Goal: Task Accomplishment & Management: Manage account settings

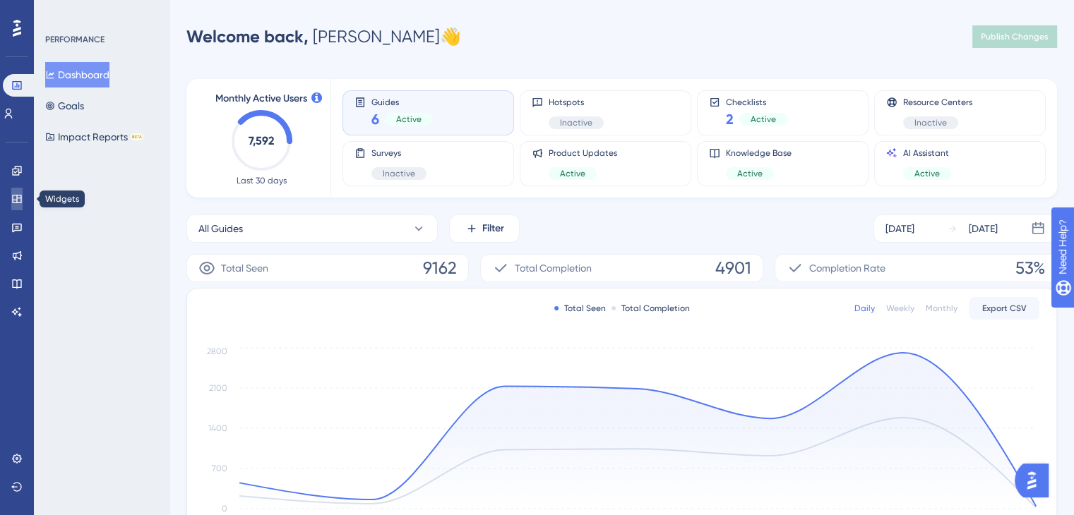
click at [16, 207] on link at bounding box center [16, 199] width 11 height 23
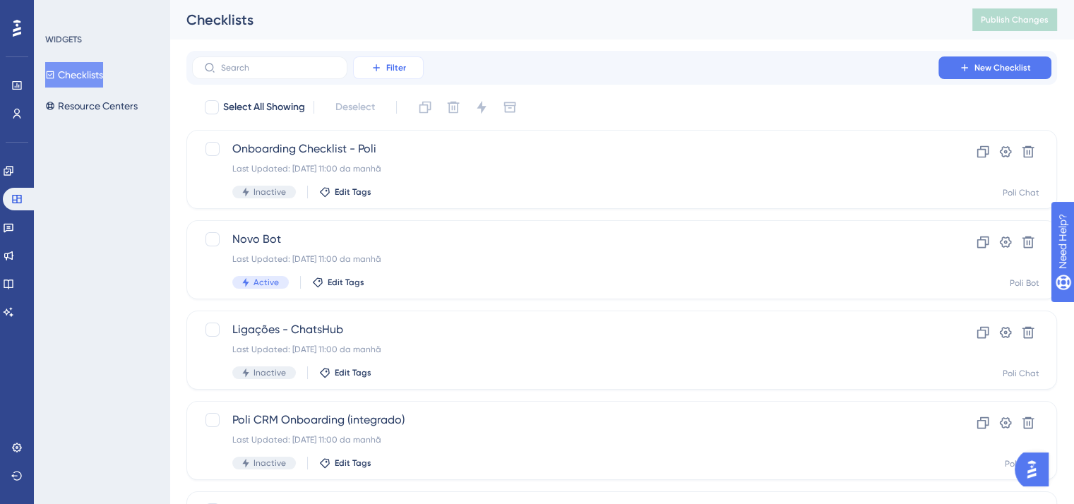
click at [396, 58] on button "Filter" at bounding box center [388, 67] width 71 height 23
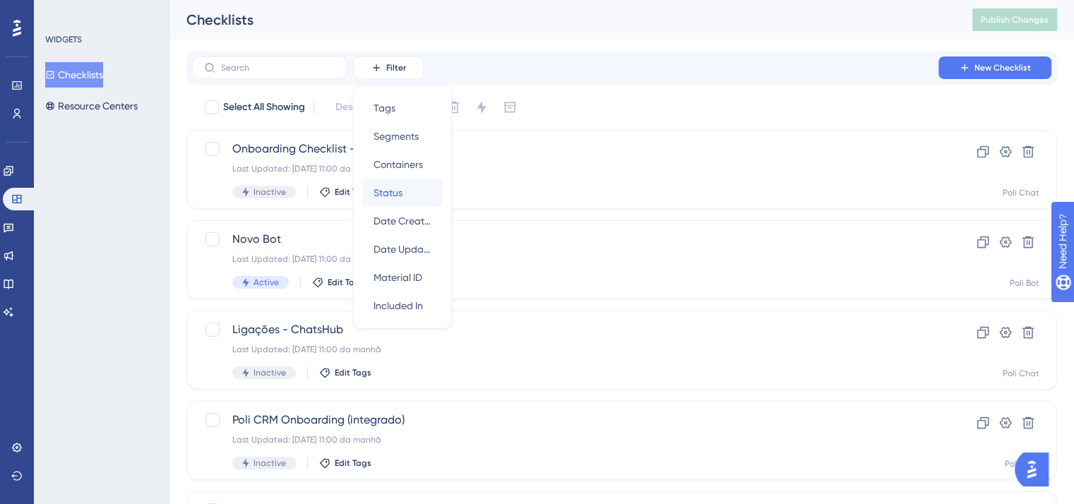
click at [418, 193] on div "Status Status" at bounding box center [402, 193] width 58 height 28
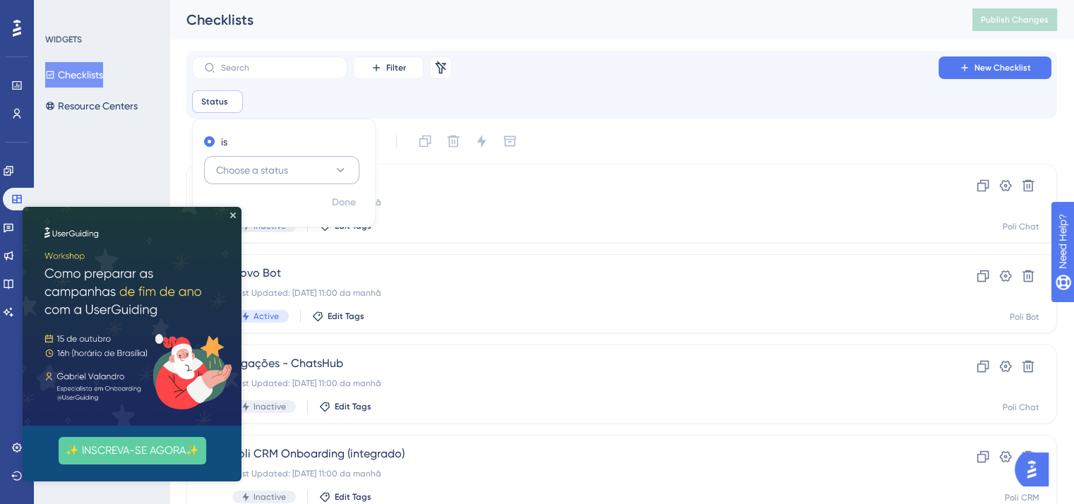
click at [320, 160] on button "Choose a status" at bounding box center [281, 170] width 155 height 28
click at [231, 220] on img at bounding box center [132, 316] width 219 height 219
click at [319, 178] on button "Choose a status" at bounding box center [281, 170] width 155 height 28
click at [313, 173] on button "Choose a status" at bounding box center [281, 170] width 155 height 28
click at [235, 215] on icon "Close Preview" at bounding box center [233, 215] width 6 height 6
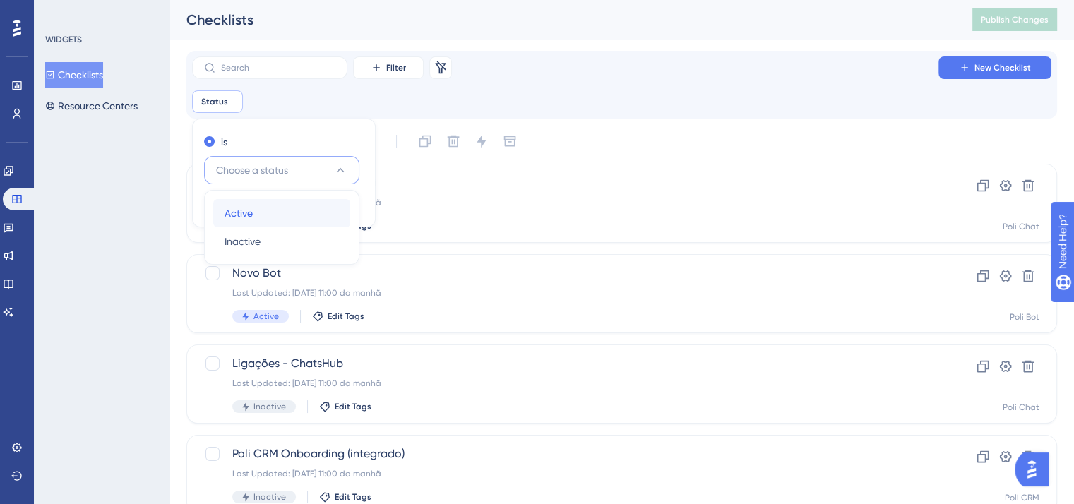
click at [235, 215] on span "Active" at bounding box center [238, 213] width 28 height 17
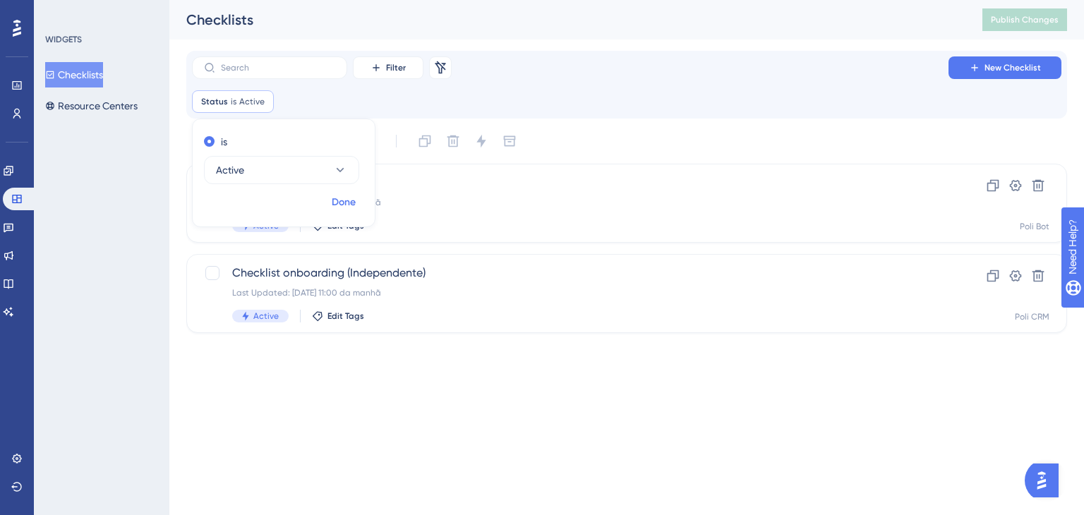
click at [337, 210] on span "Done" at bounding box center [344, 202] width 24 height 17
click at [608, 13] on div "Checklists" at bounding box center [566, 20] width 761 height 20
click at [390, 63] on span "Filter" at bounding box center [396, 67] width 20 height 11
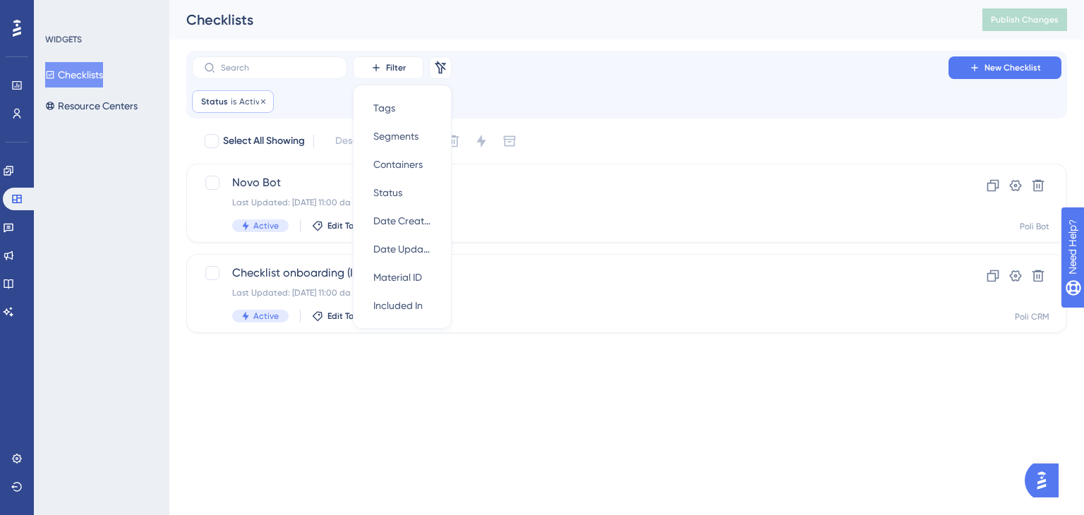
click at [199, 107] on div "Status is Active Active Remove" at bounding box center [233, 101] width 82 height 23
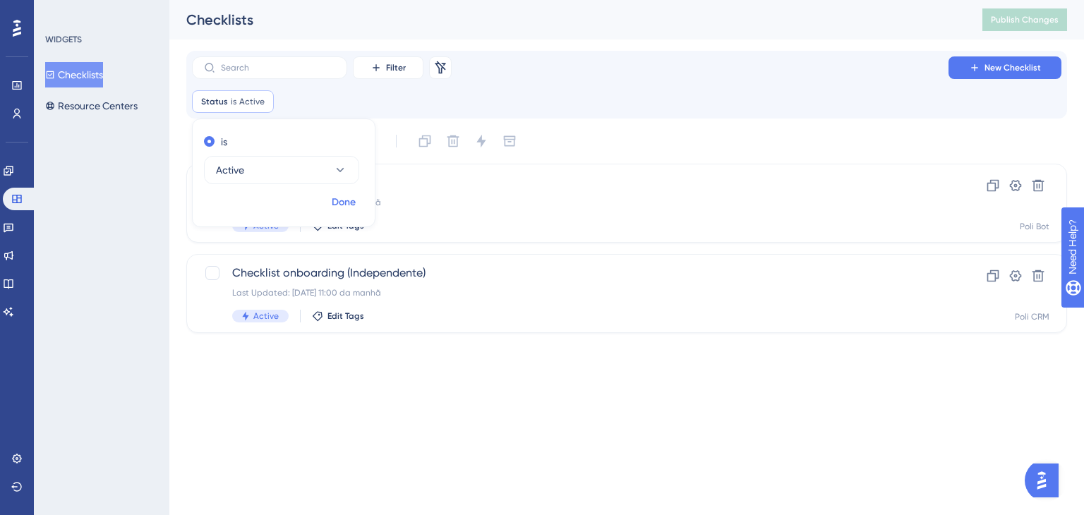
click at [332, 199] on span "Done" at bounding box center [344, 202] width 24 height 17
click at [253, 109] on div "Status is Active Active Remove" at bounding box center [233, 101] width 82 height 23
click at [339, 175] on icon at bounding box center [340, 170] width 14 height 14
click at [280, 140] on div "is" at bounding box center [281, 141] width 154 height 17
click at [441, 68] on icon at bounding box center [440, 67] width 11 height 13
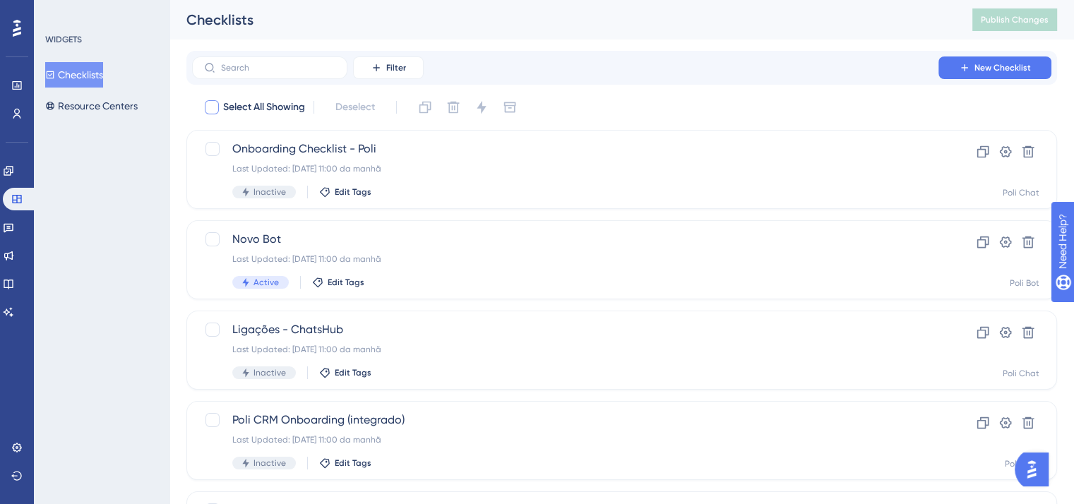
click at [291, 102] on span "Select All Showing" at bounding box center [264, 107] width 82 height 17
checkbox input "true"
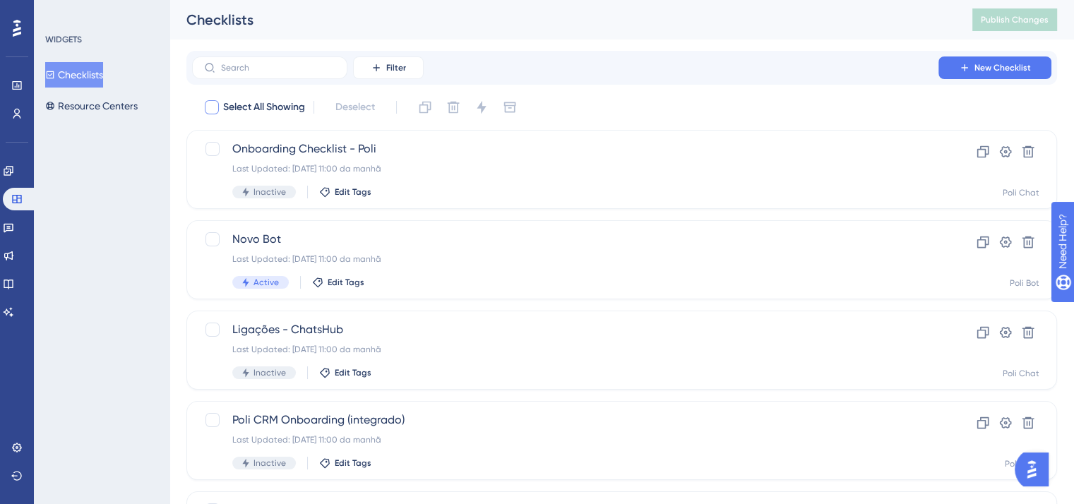
checkbox input "true"
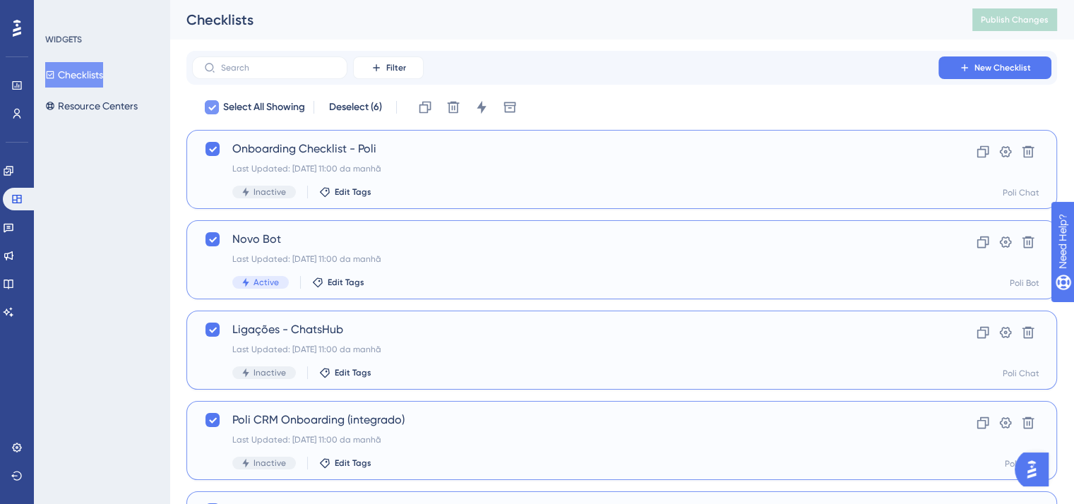
click at [291, 102] on span "Select All Showing" at bounding box center [264, 107] width 82 height 17
checkbox input "false"
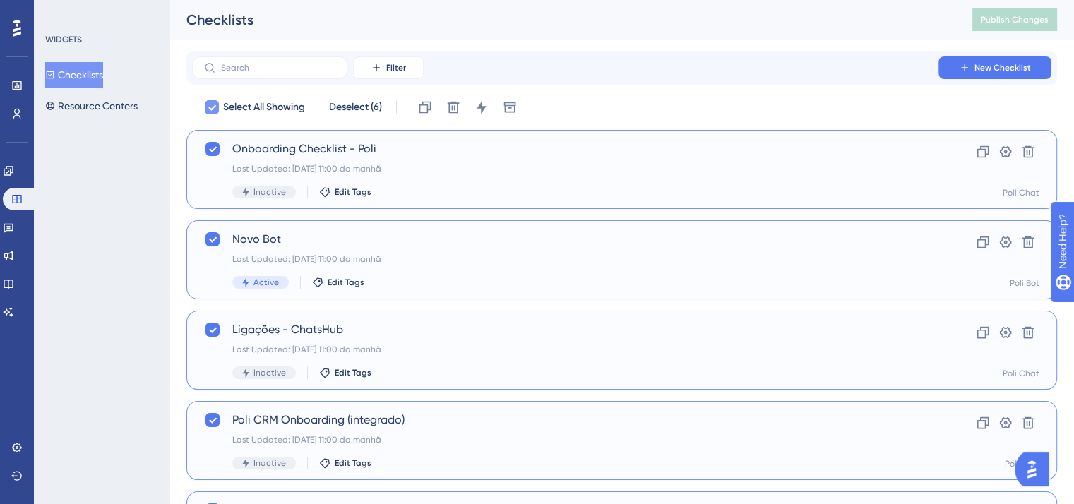
checkbox input "false"
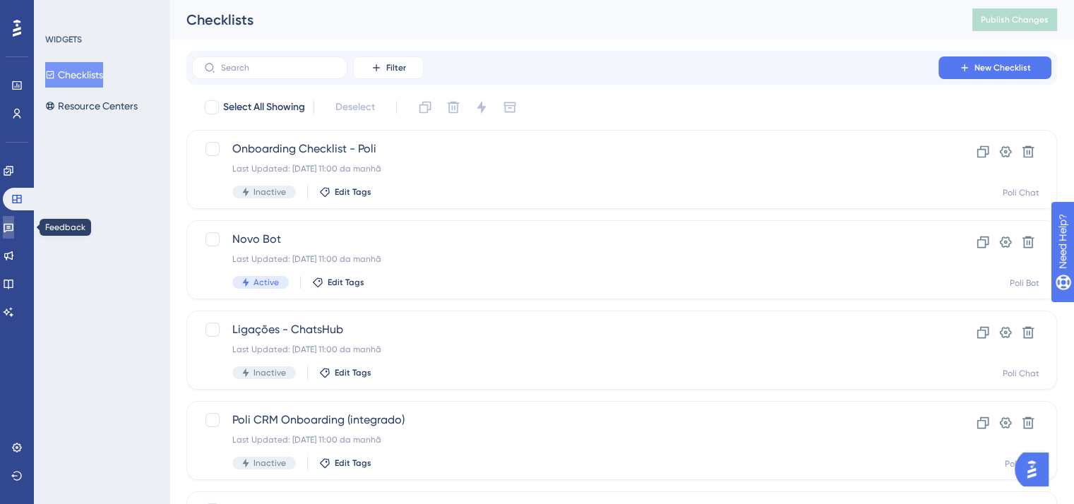
click at [13, 224] on icon at bounding box center [9, 228] width 10 height 9
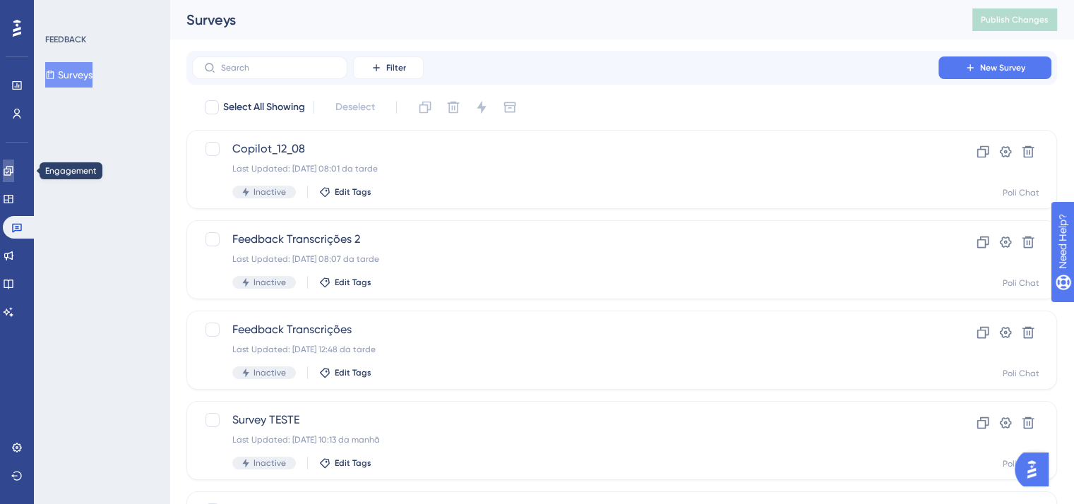
click at [9, 167] on link at bounding box center [8, 171] width 11 height 23
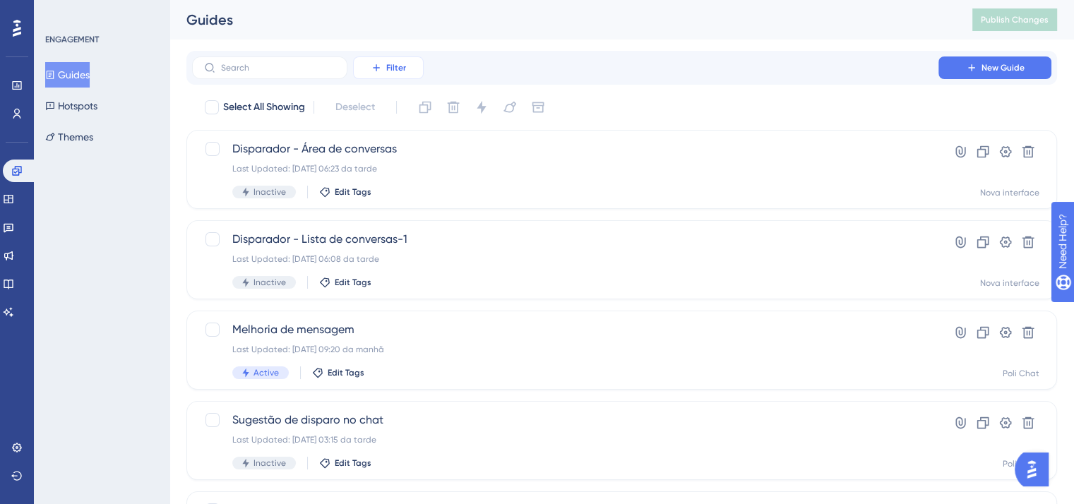
click at [407, 57] on button "Filter" at bounding box center [388, 67] width 71 height 23
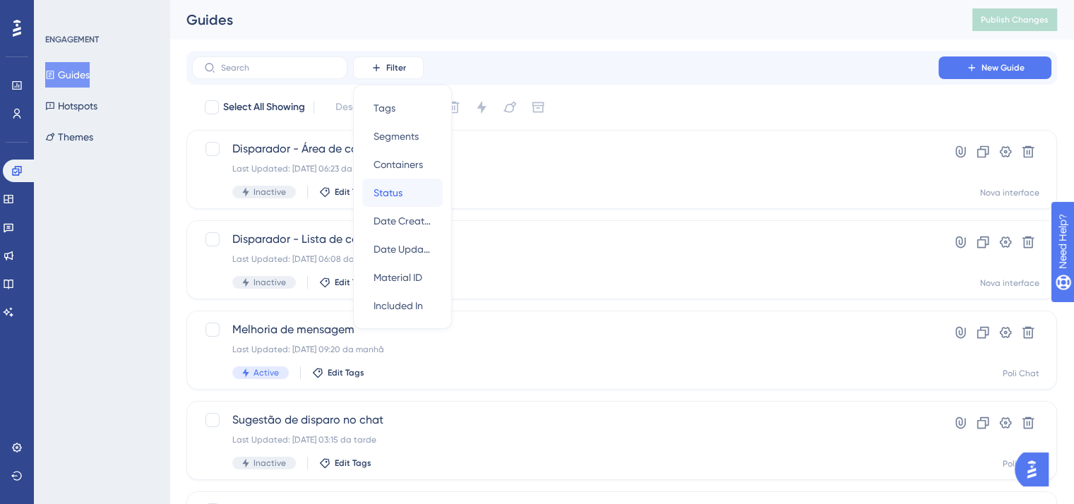
click at [416, 193] on div "Status Status" at bounding box center [402, 193] width 58 height 28
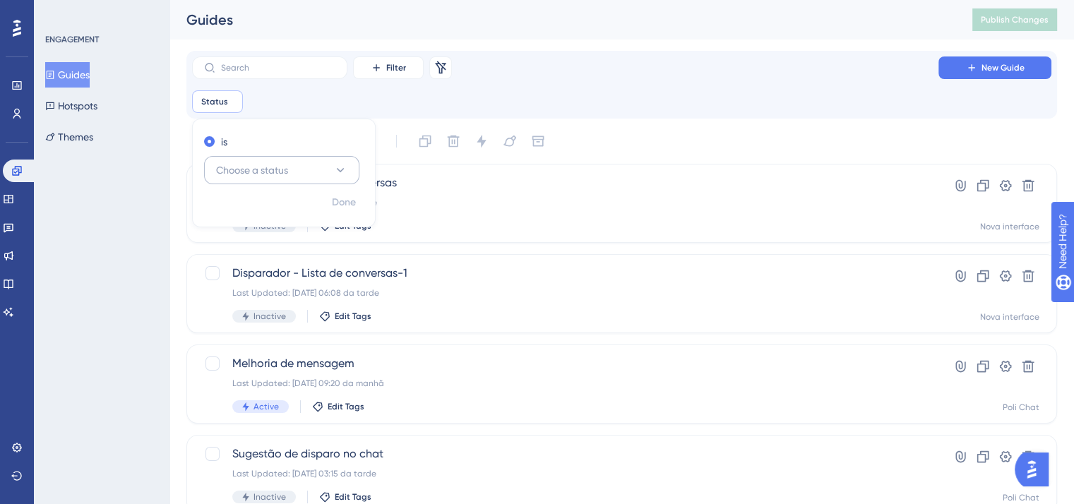
click at [245, 168] on span "Choose a status" at bounding box center [252, 170] width 72 height 17
click at [294, 224] on div "Active Active" at bounding box center [281, 213] width 114 height 28
click at [325, 206] on button "Done" at bounding box center [344, 202] width 40 height 25
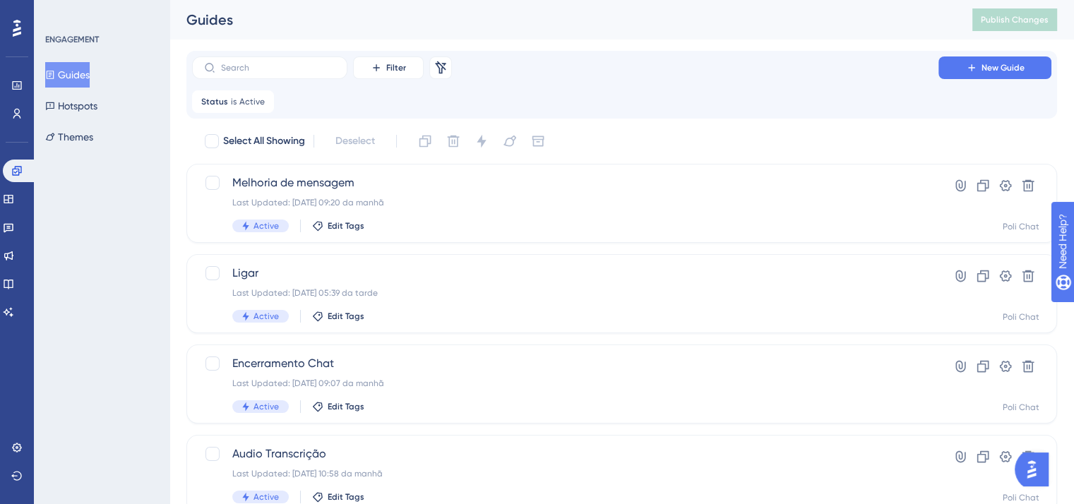
click at [244, 114] on div "Filter Remove Filters New Guide Status is Active Active Remove" at bounding box center [621, 85] width 870 height 68
click at [239, 105] on span "Active" at bounding box center [251, 101] width 25 height 11
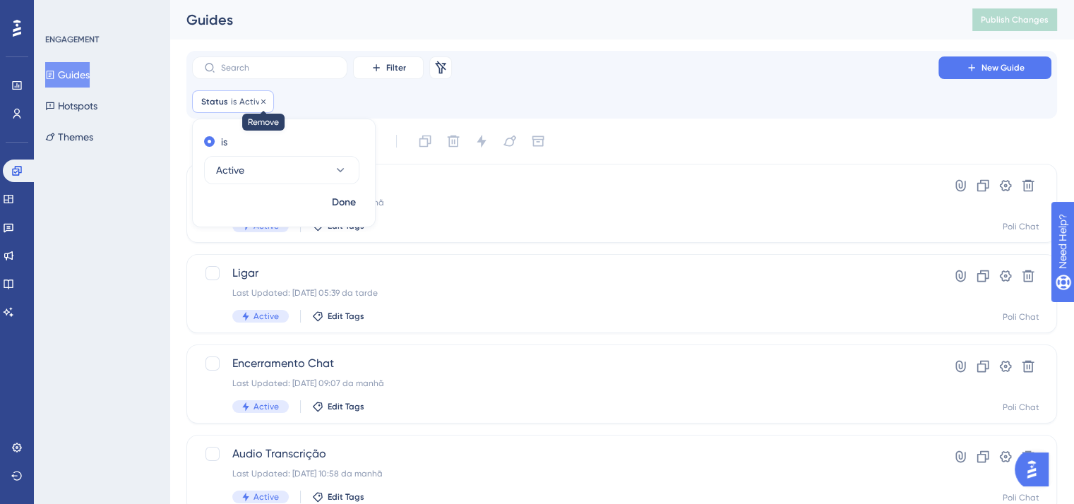
click at [262, 100] on icon at bounding box center [263, 101] width 8 height 8
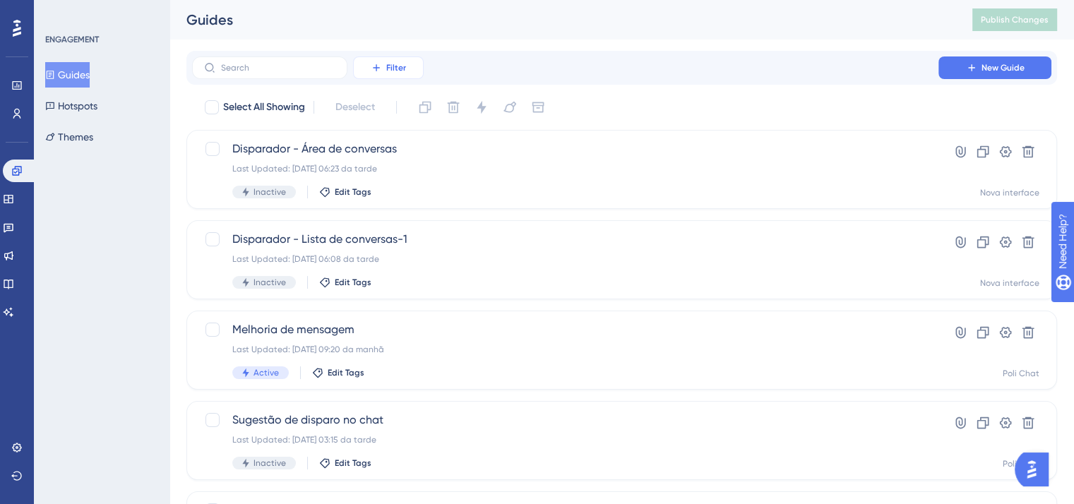
click at [395, 68] on span "Filter" at bounding box center [396, 67] width 20 height 11
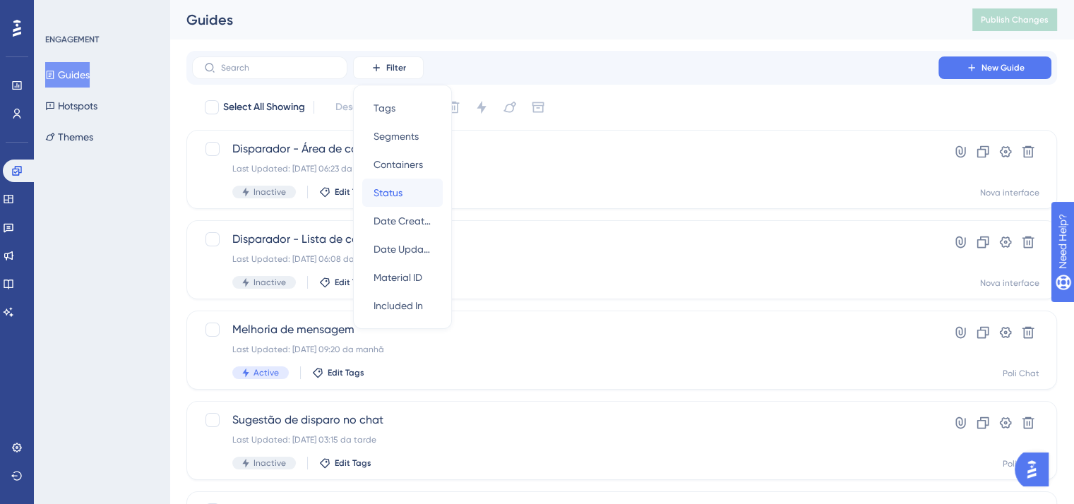
click at [423, 193] on div "Status Status" at bounding box center [402, 193] width 58 height 28
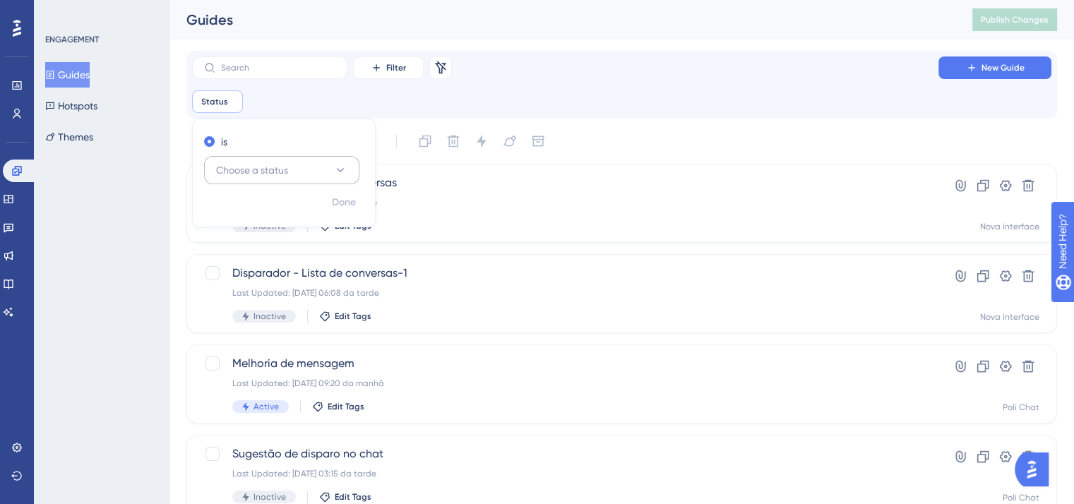
click at [308, 173] on button "Choose a status" at bounding box center [281, 170] width 155 height 28
click at [285, 213] on div "Active Active" at bounding box center [281, 213] width 114 height 28
click at [347, 205] on span "Done" at bounding box center [344, 202] width 24 height 17
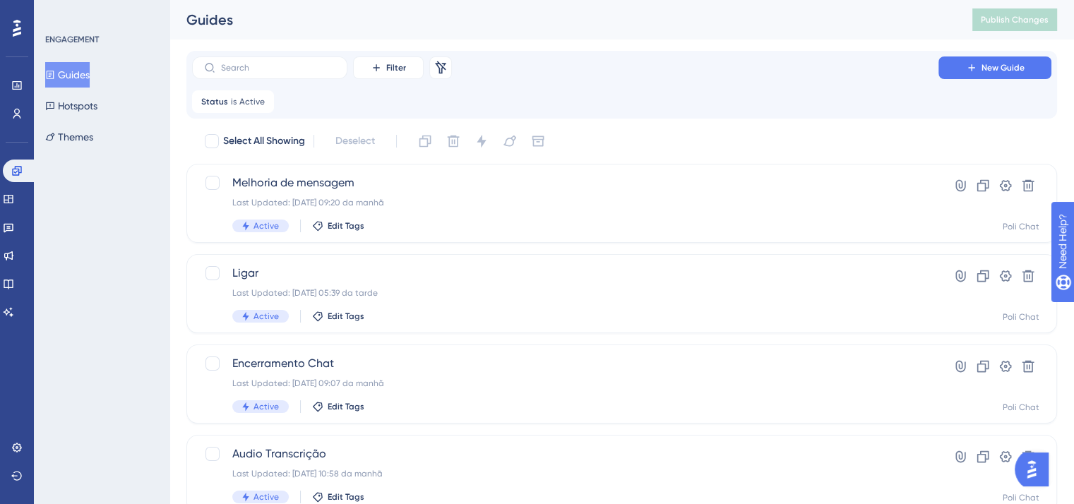
click at [578, 98] on div "Status is Active Active Remove" at bounding box center [621, 101] width 859 height 23
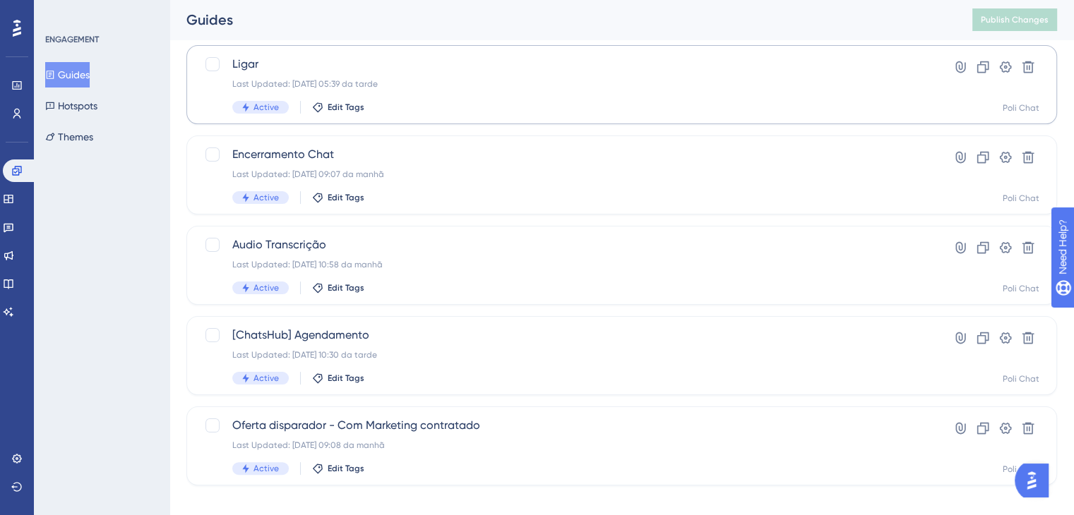
scroll to position [224, 0]
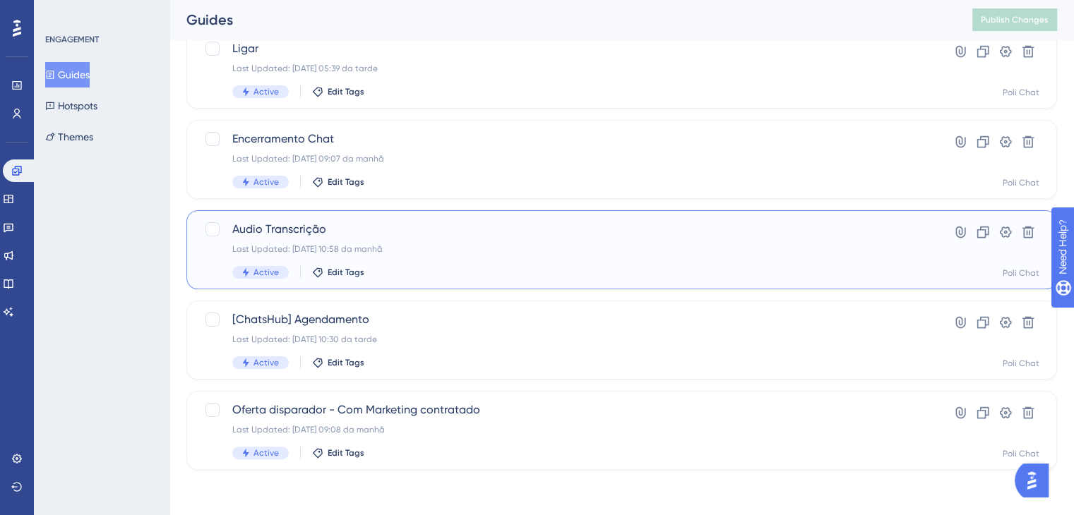
drag, startPoint x: 288, startPoint y: 227, endPoint x: 258, endPoint y: 239, distance: 32.6
click at [258, 239] on div "Audio Transcrição Last Updated: [DATE] 10:58 da manhã Active Edit Tags" at bounding box center [565, 250] width 666 height 58
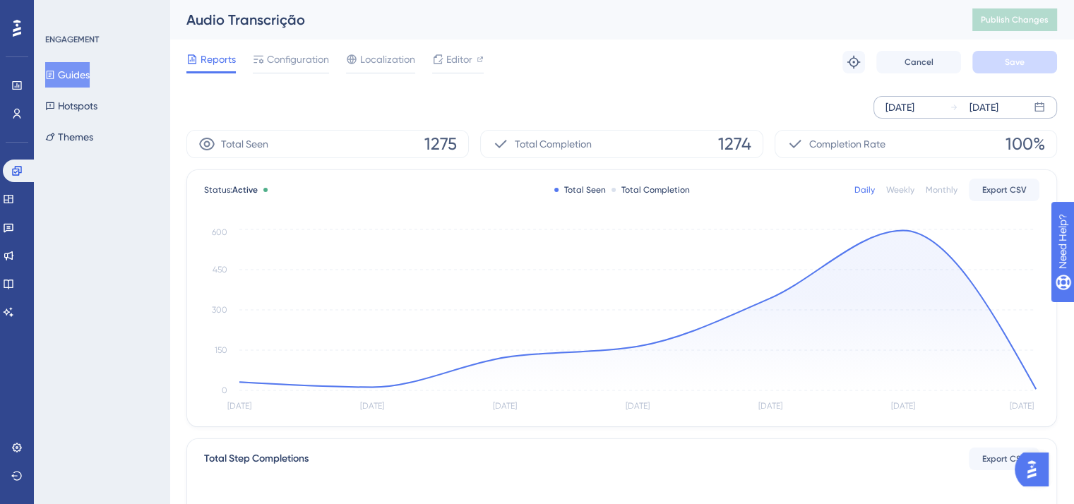
click at [903, 116] on div "[DATE] [DATE]" at bounding box center [965, 107] width 184 height 23
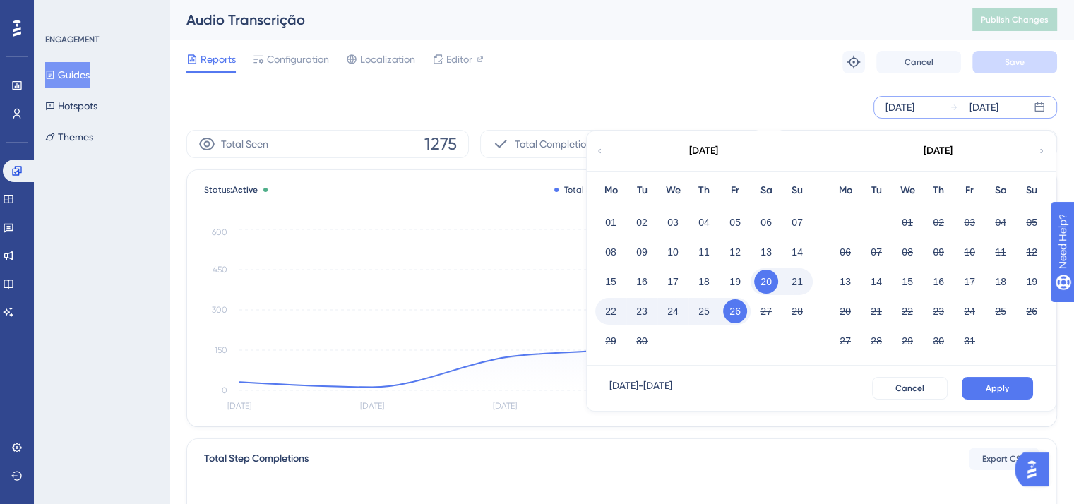
click at [813, 74] on div "Reports Configuration Localization Editor Troubleshoot Cancel Save" at bounding box center [621, 62] width 870 height 45
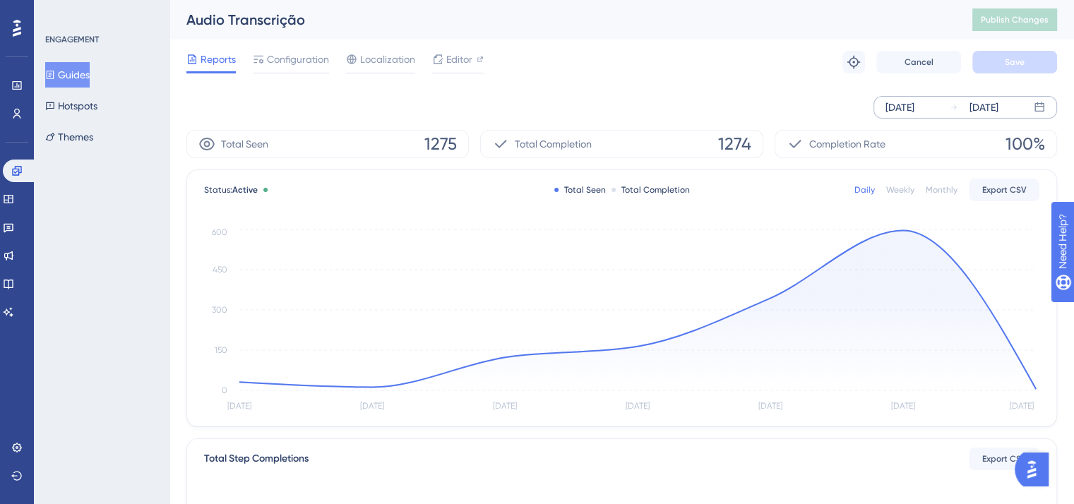
drag, startPoint x: 960, startPoint y: 121, endPoint x: 929, endPoint y: 111, distance: 32.8
click at [949, 119] on div "[DATE] [DATE]" at bounding box center [621, 107] width 870 height 45
click at [909, 105] on div "[DATE]" at bounding box center [899, 107] width 29 height 17
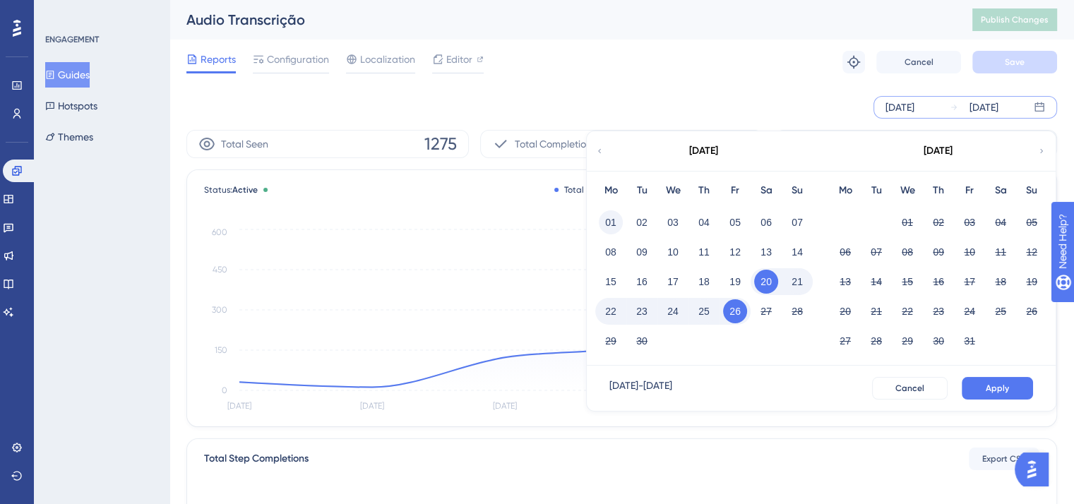
click at [618, 223] on button "01" at bounding box center [611, 222] width 24 height 24
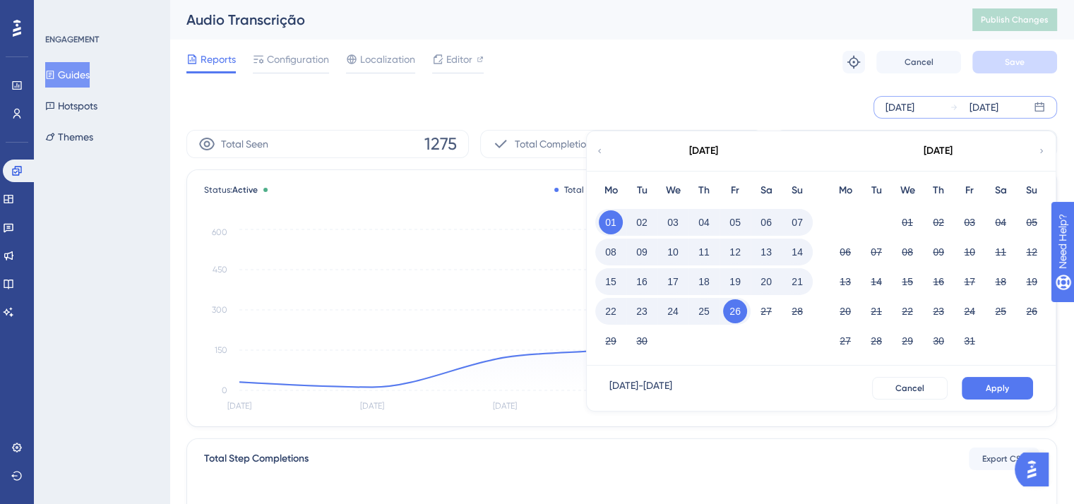
click at [618, 223] on button "01" at bounding box center [611, 222] width 24 height 24
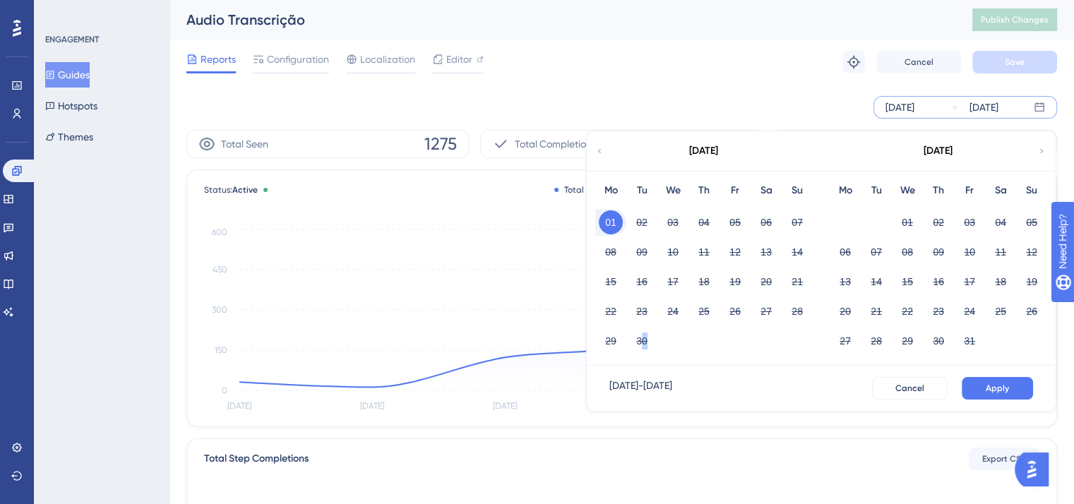
click at [641, 348] on div "29 30" at bounding box center [703, 340] width 217 height 30
click at [721, 29] on div "Audio Transcrição" at bounding box center [561, 20] width 750 height 20
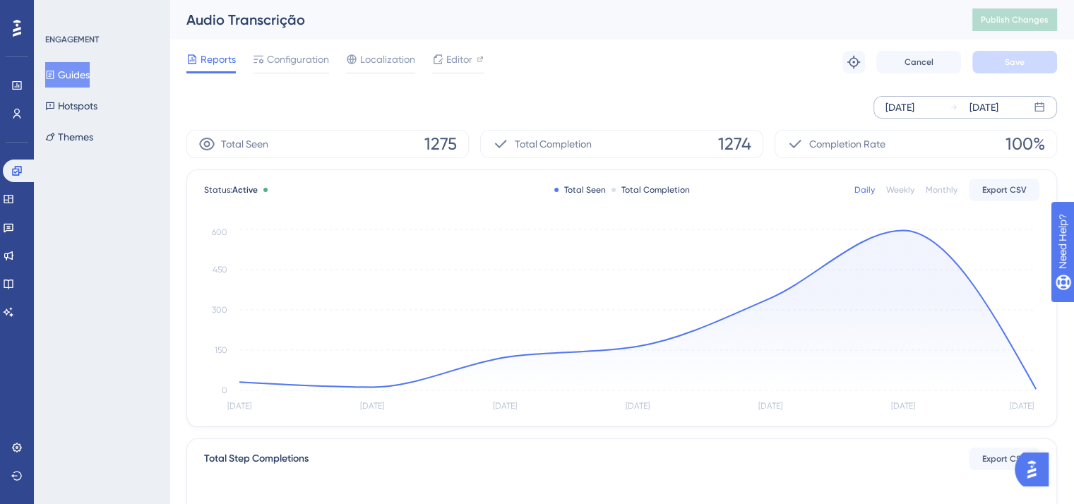
click at [914, 101] on div "[DATE]" at bounding box center [899, 107] width 29 height 17
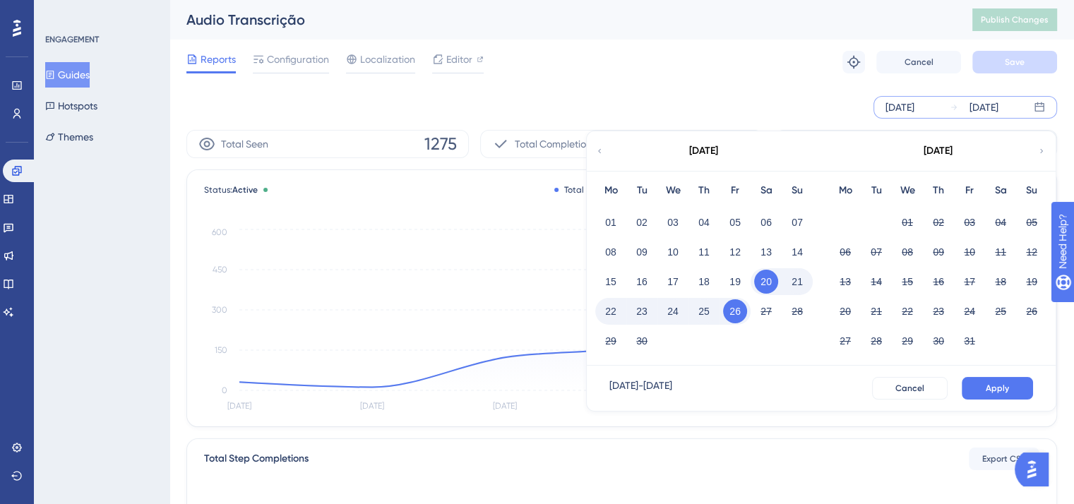
click at [724, 265] on div "12" at bounding box center [734, 252] width 31 height 27
click at [731, 260] on button "12" at bounding box center [735, 252] width 24 height 24
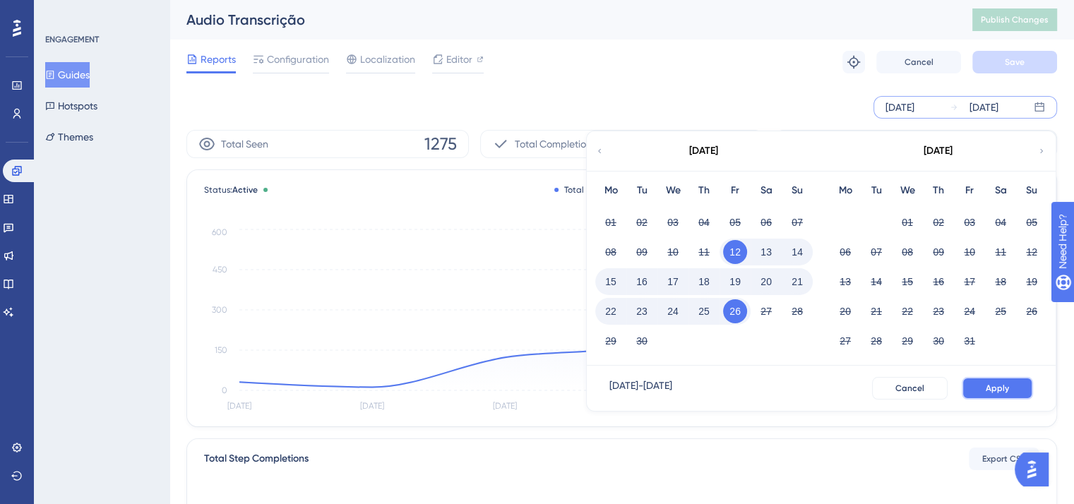
click at [1013, 392] on button "Apply" at bounding box center [996, 388] width 71 height 23
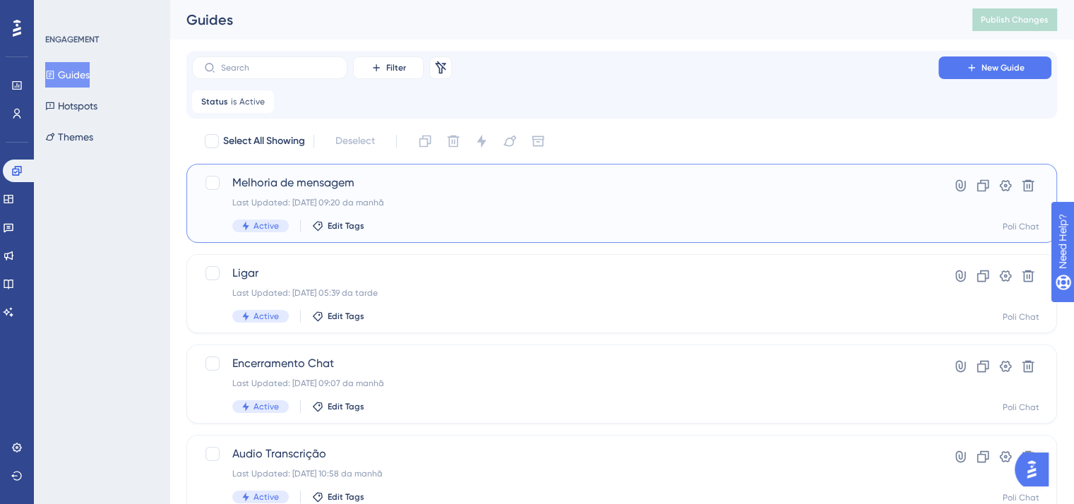
click at [342, 199] on div "Last Updated: [DATE] 09:20 da manhã" at bounding box center [565, 202] width 666 height 11
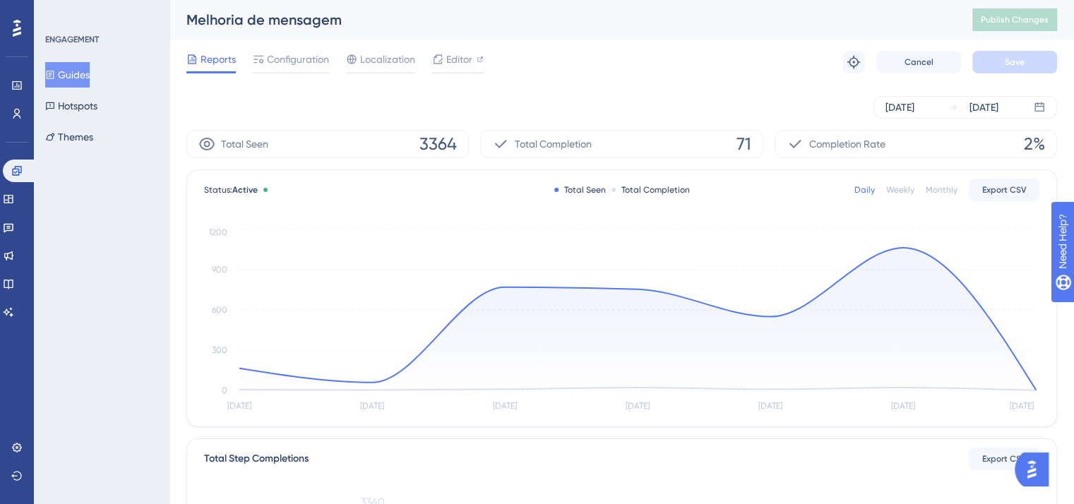
click at [328, 20] on div "Melhoria de mensagem" at bounding box center [561, 20] width 750 height 20
click at [942, 102] on div "[DATE] [DATE]" at bounding box center [965, 107] width 184 height 23
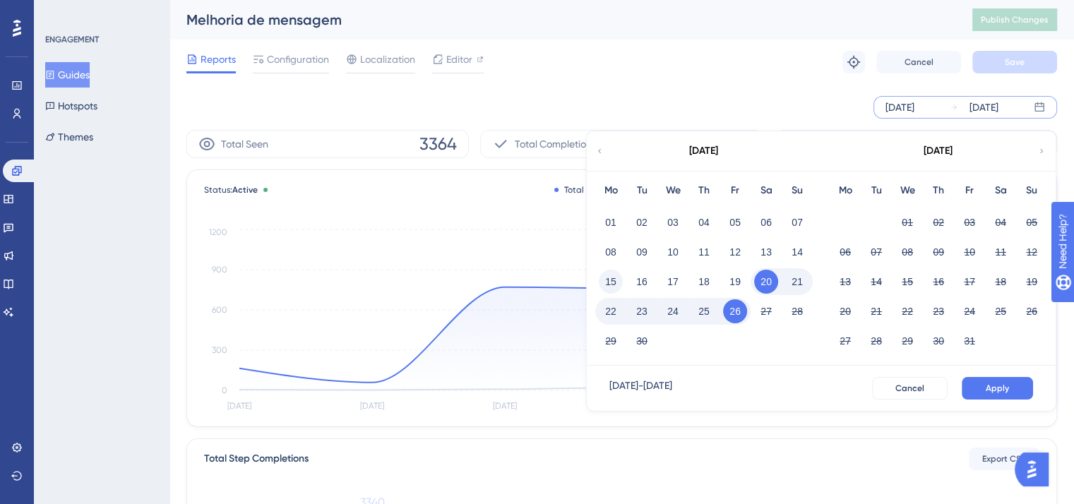
click at [614, 281] on button "15" at bounding box center [611, 282] width 24 height 24
click at [988, 381] on button "Apply" at bounding box center [996, 388] width 71 height 23
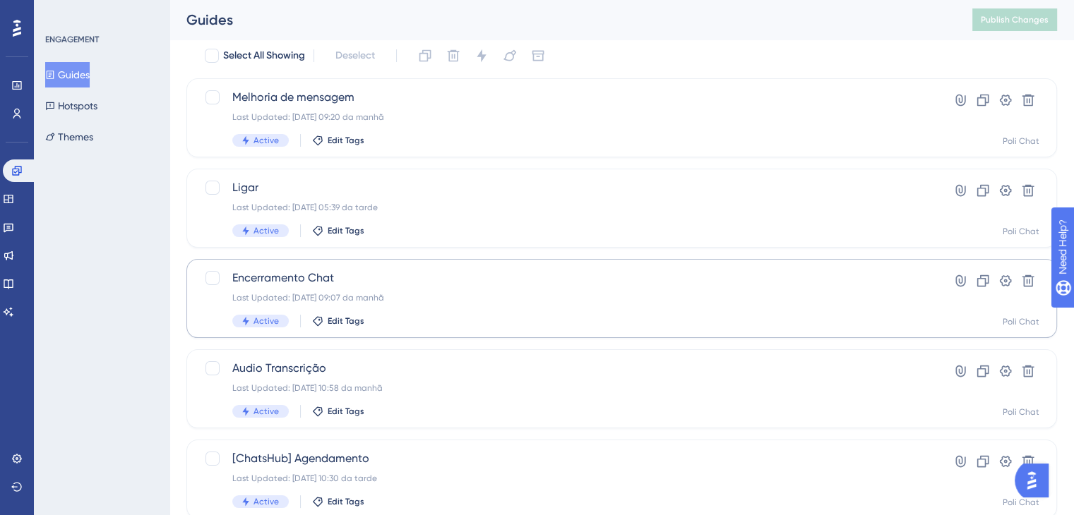
scroll to position [83, 0]
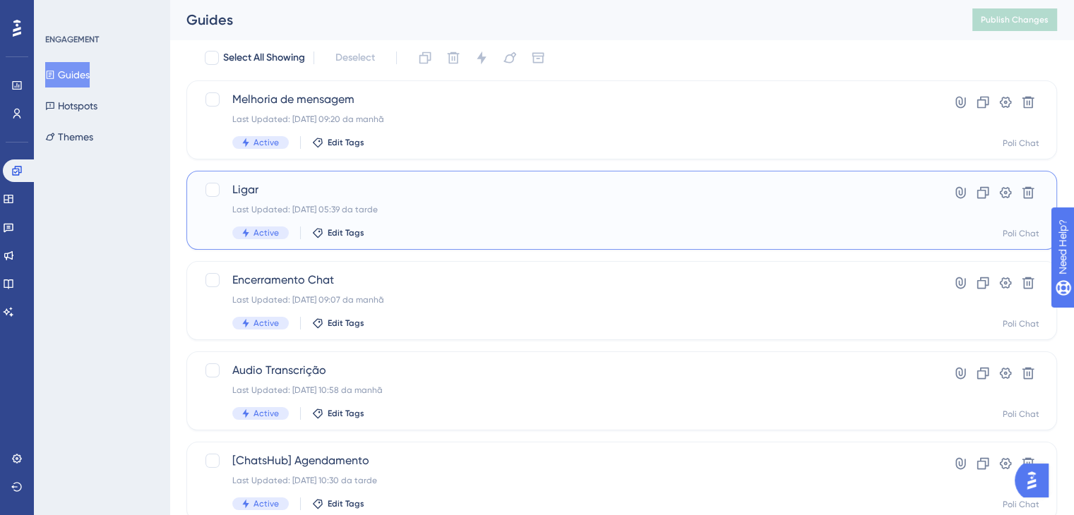
click at [260, 186] on span "Ligar" at bounding box center [565, 189] width 666 height 17
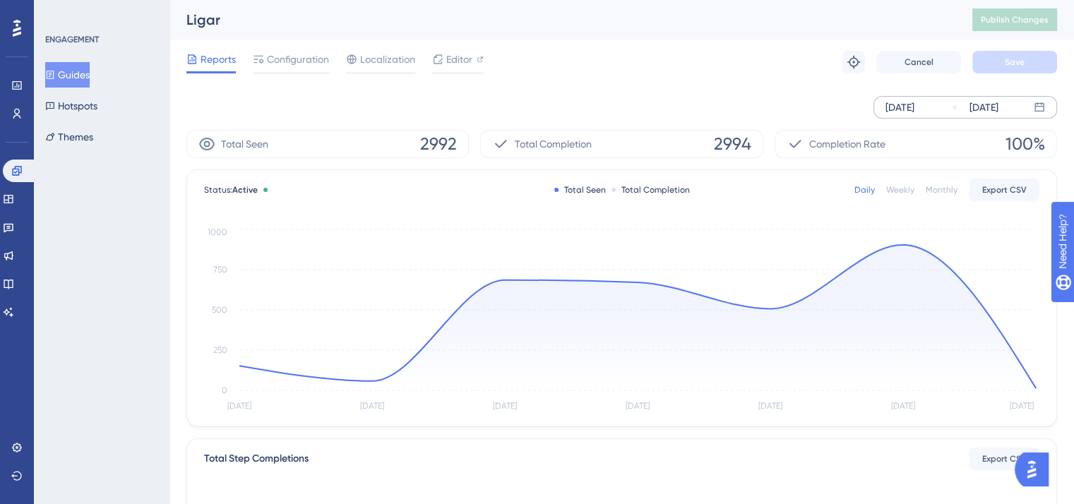
click at [914, 101] on div "[DATE]" at bounding box center [899, 107] width 29 height 17
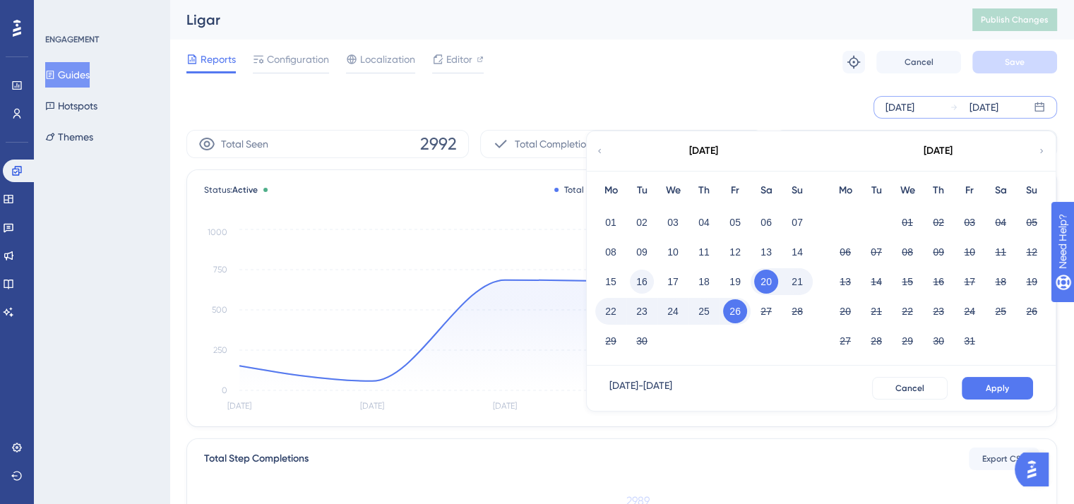
click at [647, 282] on button "16" at bounding box center [642, 282] width 24 height 24
click at [1018, 385] on button "Apply" at bounding box center [996, 388] width 71 height 23
